Goal: Navigation & Orientation: Find specific page/section

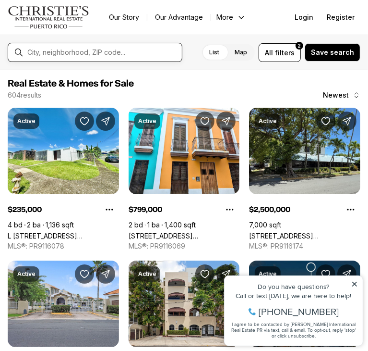
click at [67, 56] on input "text" at bounding box center [102, 52] width 151 height 9
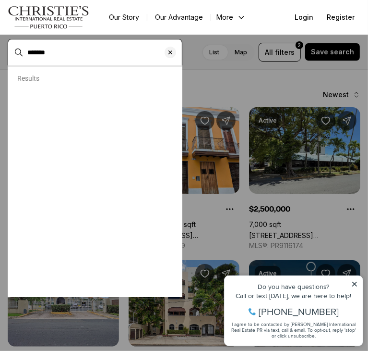
type input "*******"
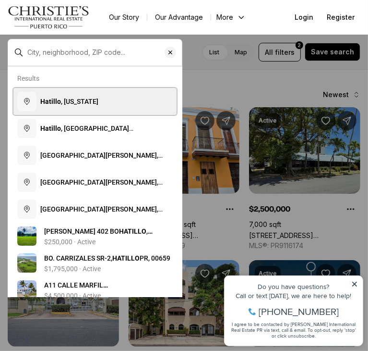
click at [72, 96] on button "Hatillo , [US_STATE]" at bounding box center [94, 101] width 163 height 27
type input "**********"
